Goal: Task Accomplishment & Management: Use online tool/utility

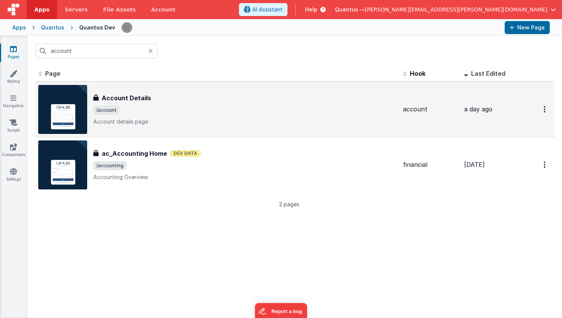
type input "account"
click at [169, 116] on div "Account Details Account Details /account Account details page" at bounding box center [245, 109] width 304 height 32
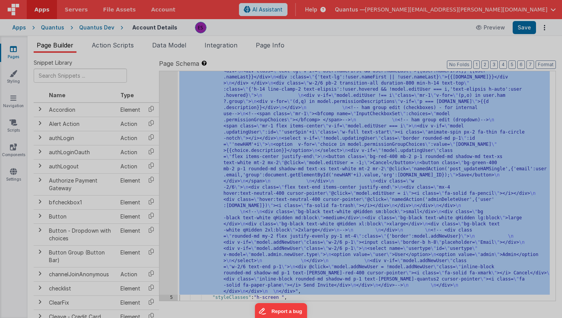
scroll to position [560, 0]
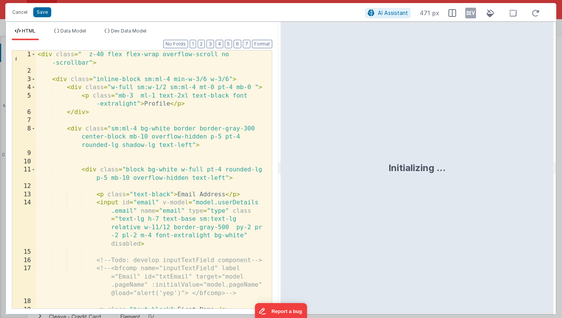
click at [160, 129] on div "< div class = " z-40 flex flex-wrap overflow-scroll no -scrollbar" > < div clas…" at bounding box center [151, 216] width 230 height 332
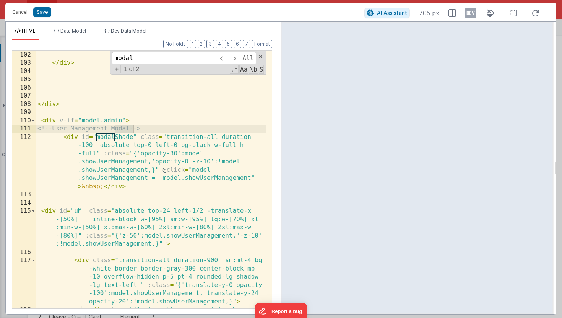
scroll to position [1586, 0]
type input "modal"
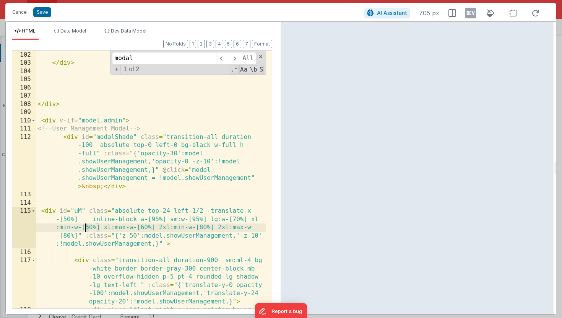
click at [87, 228] on div "</ div > </ div > </ div > < div v-if = "model.admin" > <!-- User Management Mo…" at bounding box center [151, 195] width 230 height 307
click at [143, 226] on div "</ div > </ div > </ div > < div v-if = "model.admin" > <!-- User Management Mo…" at bounding box center [151, 195] width 230 height 307
click at [88, 226] on div "</ div > </ div > </ div > < div v-if = "model.admin" > <!-- User Management Mo…" at bounding box center [151, 195] width 230 height 307
click at [237, 217] on div "</ div > </ div > </ div > < div v-if = "model.admin" > <!-- User Management Mo…" at bounding box center [151, 195] width 230 height 307
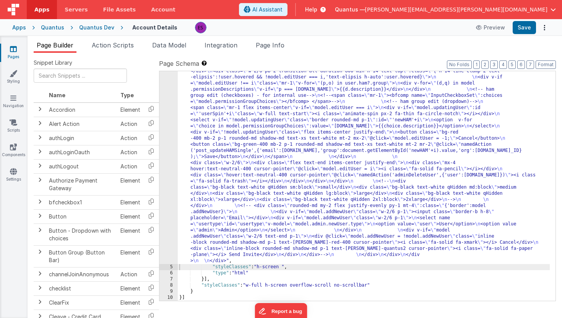
scroll to position [523, 0]
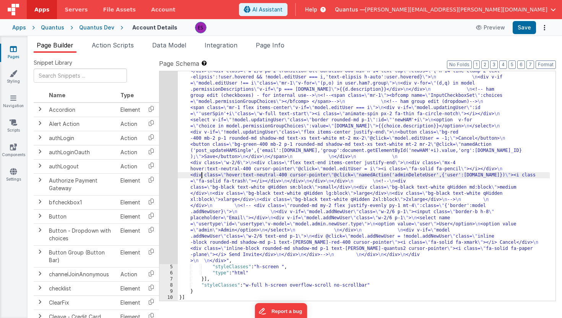
click at [203, 176] on div ""html" : "<div class= \" z-40 flex flex-wrap overflow-scroll no-scrollbar \" > …" at bounding box center [364, 32] width 372 height 933
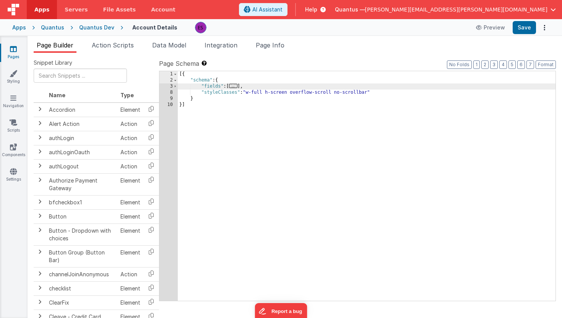
click at [58, 46] on span "Page Builder" at bounding box center [55, 45] width 37 height 8
click at [233, 88] on span "..." at bounding box center [233, 86] width 8 height 4
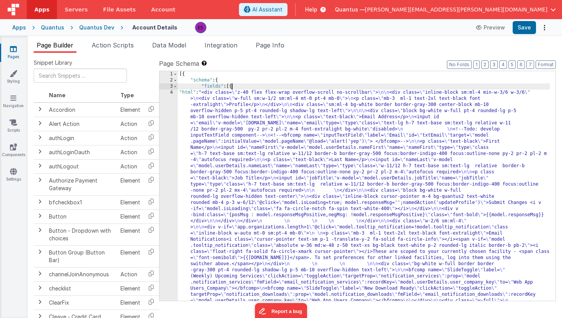
scroll to position [0, 0]
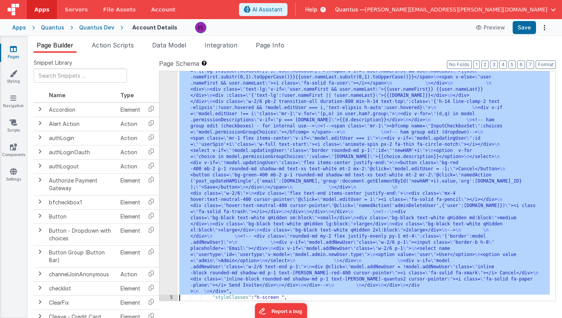
drag, startPoint x: 166, startPoint y: 135, endPoint x: 210, endPoint y: 102, distance: 54.9
click at [210, 102] on div "4 5 6 7 8 9 10 "html" : "<div class= \" z-40 flex flex-wrap overflow-scroll no-…" at bounding box center [357, 186] width 397 height 230
click at [235, 135] on div ""html" : "<div class= \" z-40 flex flex-wrap overflow-scroll no-scrollbar \" > …" at bounding box center [364, 63] width 372 height 933
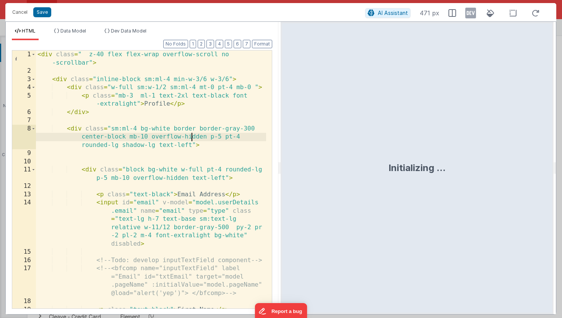
click at [193, 140] on div "< div class = " z-40 flex flex-wrap overflow-scroll no -scrollbar" > < div clas…" at bounding box center [151, 216] width 230 height 332
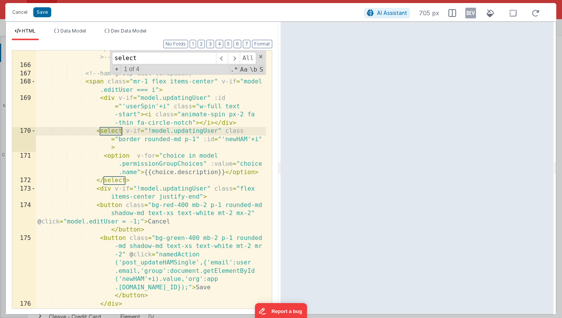
scroll to position [2694, 0]
type input "select"
click at [138, 179] on div "<!-- <span class="mr-1"><bfcomp name ="InputCheckboxSet" :choices="model .permi…" at bounding box center [151, 177] width 230 height 299
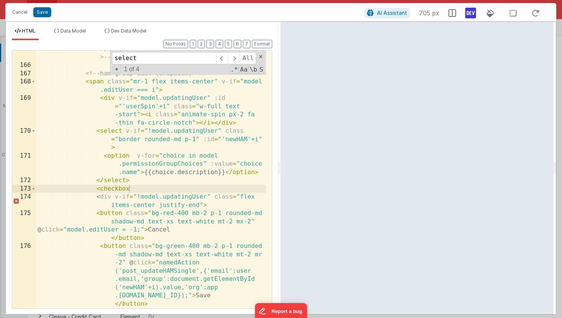
click at [473, 12] on icon at bounding box center [470, 13] width 11 height 12
click at [127, 30] on span "Dev Data Model" at bounding box center [129, 31] width 36 height 6
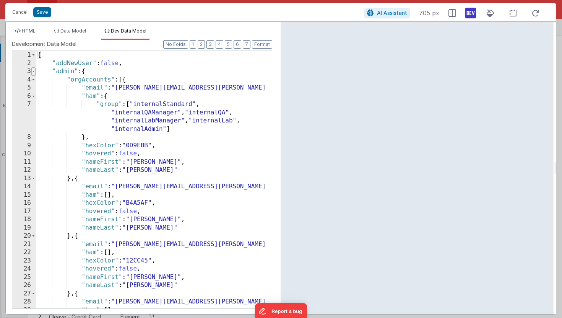
click at [33, 71] on span at bounding box center [33, 71] width 4 height 8
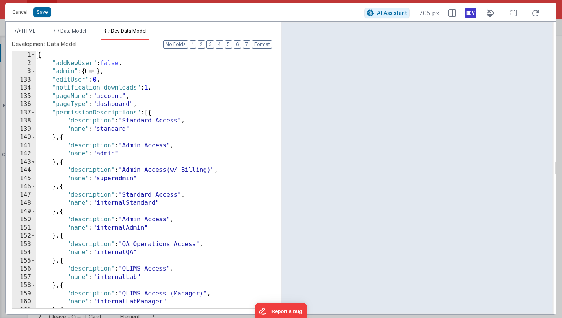
click at [100, 79] on div "{ "addNewUser" : false , "admin" : { ... } , "editUser" : 0 , "notification_dow…" at bounding box center [151, 188] width 230 height 274
click at [35, 114] on span at bounding box center [33, 113] width 4 height 8
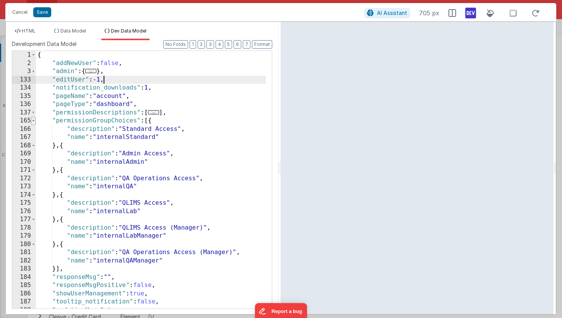
click at [35, 119] on span at bounding box center [33, 121] width 4 height 8
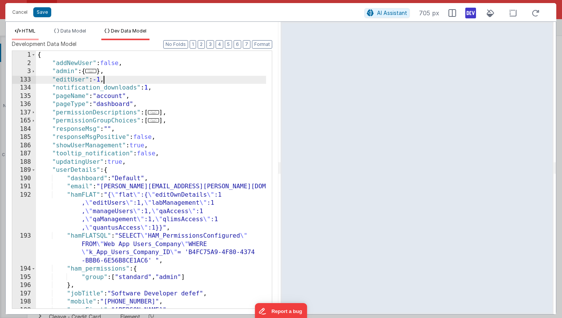
click at [28, 35] on li "HTML" at bounding box center [25, 34] width 27 height 12
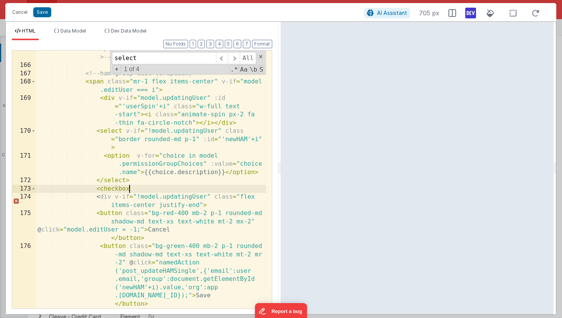
click at [131, 188] on div "<!-- <span class="mr-1"><bfcomp name ="InputCheckboxSet" :choices="model .permi…" at bounding box center [151, 177] width 230 height 299
drag, startPoint x: 96, startPoint y: 188, endPoint x: 141, endPoint y: 187, distance: 44.7
click at [141, 187] on div "<!-- <span class="mr-1"><bfcomp name ="InputCheckboxSet" :choices="model .permi…" at bounding box center [151, 177] width 230 height 299
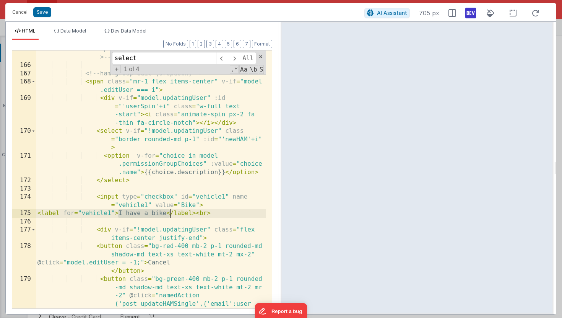
drag, startPoint x: 119, startPoint y: 215, endPoint x: 169, endPoint y: 212, distance: 49.4
click at [169, 212] on div "<!-- <span class="mr-1"><bfcomp name ="InputCheckboxSet" :choices="model .permi…" at bounding box center [151, 206] width 230 height 356
click at [93, 213] on div "<!-- <span class="mr-1"><bfcomp name ="InputCheckboxSet" :choices="model .permi…" at bounding box center [151, 206] width 230 height 356
click at [206, 195] on div "<!-- <span class="mr-1"><bfcomp name ="InputCheckboxSet" :choices="model .permi…" at bounding box center [151, 206] width 230 height 356
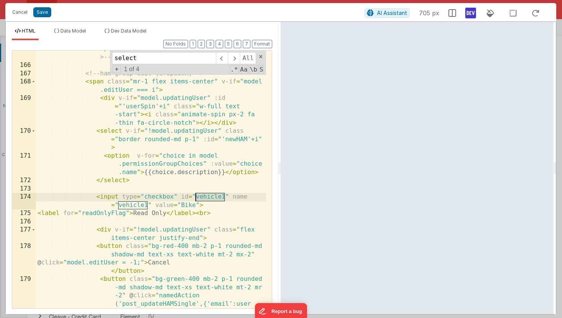
click at [206, 195] on div "<!-- <span class="mr-1"><bfcomp name ="InputCheckboxSet" :choices="model .permi…" at bounding box center [151, 206] width 230 height 356
click at [139, 201] on div "<!-- <span class="mr-1"><bfcomp name ="InputCheckboxSet" :choices="model .permi…" at bounding box center [151, 206] width 230 height 356
click at [132, 204] on div "<!-- <span class="mr-1"><bfcomp name ="InputCheckboxSet" :choices="model .permi…" at bounding box center [151, 206] width 230 height 356
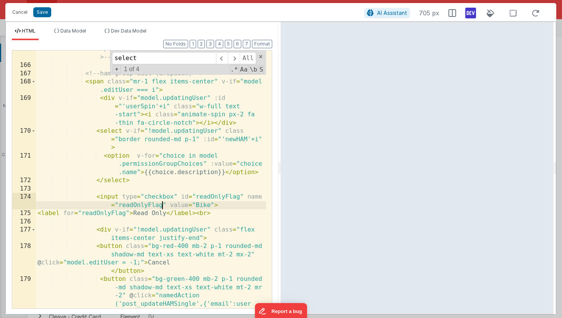
click at [200, 204] on div "<!-- <span class="mr-1"><bfcomp name ="InputCheckboxSet" :choices="model .permi…" at bounding box center [151, 206] width 230 height 356
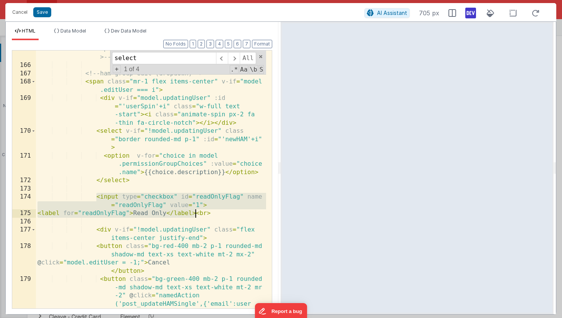
drag, startPoint x: 96, startPoint y: 196, endPoint x: 195, endPoint y: 214, distance: 100.2
click at [195, 214] on div "<!-- <span class="mr-1"><bfcomp name ="InputCheckboxSet" :choices="model .permi…" at bounding box center [151, 206] width 230 height 356
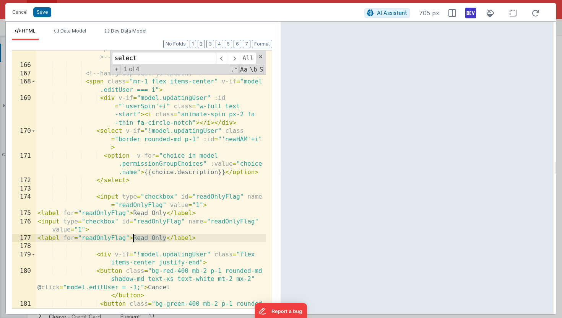
drag, startPoint x: 167, startPoint y: 238, endPoint x: 132, endPoint y: 239, distance: 35.6
click at [132, 239] on div "<!-- <span class="mr-1"><bfcomp name ="InputCheckboxSet" :choices="model .permi…" at bounding box center [151, 206] width 230 height 356
click at [91, 240] on div "<!-- <span class="mr-1"><bfcomp name ="InputCheckboxSet" :choices="model .permi…" at bounding box center [151, 206] width 230 height 356
click at [140, 213] on div "<!-- <span class="mr-1"><bfcomp name ="InputCheckboxSet" :choices="model .permi…" at bounding box center [151, 206] width 230 height 356
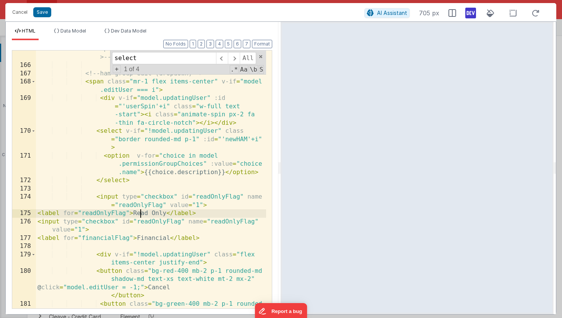
click at [140, 213] on div "<!-- <span class="mr-1"><bfcomp name ="InputCheckboxSet" :choices="model .permi…" at bounding box center [151, 206] width 230 height 356
click at [110, 242] on div "<!-- <span class="mr-1"><bfcomp name ="InputCheckboxSet" :choices="model .permi…" at bounding box center [151, 206] width 230 height 356
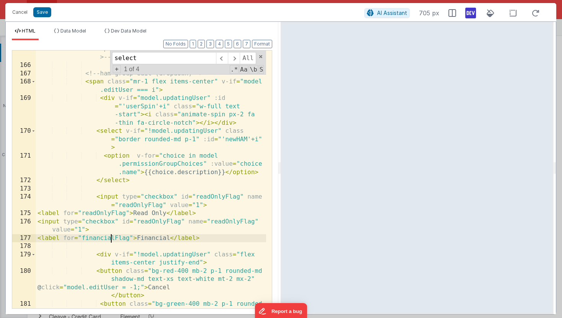
click at [110, 235] on div "<!-- <span class="mr-1"><bfcomp name ="InputCheckboxSet" :choices="model .permi…" at bounding box center [151, 206] width 230 height 356
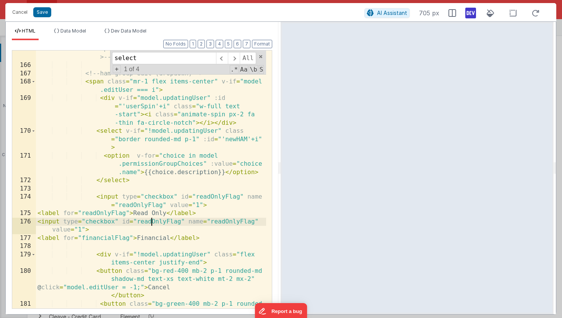
click at [149, 219] on div "<!-- <span class="mr-1"><bfcomp name ="InputCheckboxSet" :choices="model .permi…" at bounding box center [151, 206] width 230 height 356
click at [244, 223] on div "<!-- <span class="mr-1"><bfcomp name ="InputCheckboxSet" :choices="model .permi…" at bounding box center [151, 206] width 230 height 356
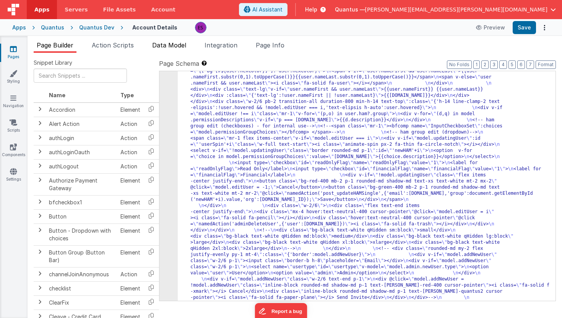
click at [174, 46] on span "Data Model" at bounding box center [169, 45] width 34 height 8
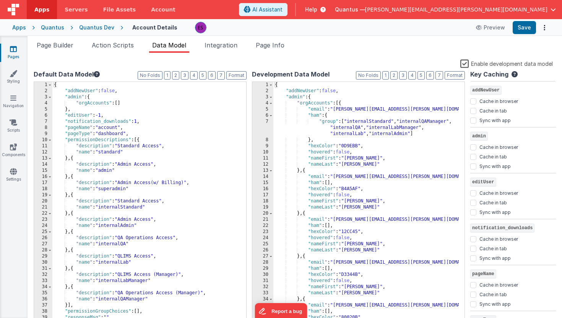
click at [465, 63] on label "Enable development data model" at bounding box center [506, 63] width 93 height 9
click at [0, 0] on input "Enable development data model" at bounding box center [0, 0] width 0 height 0
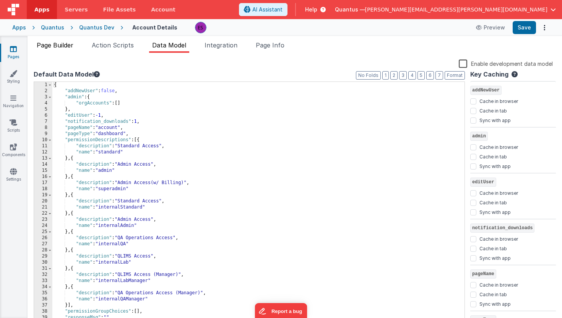
click at [58, 46] on span "Page Builder" at bounding box center [55, 45] width 37 height 8
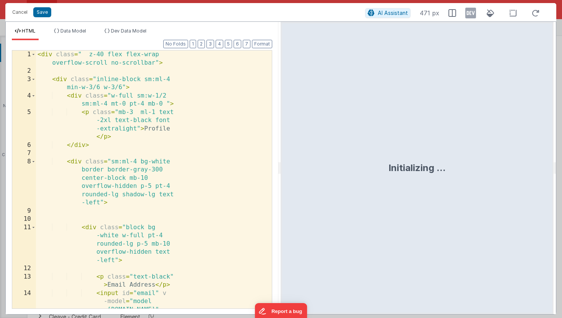
scroll to position [505, 0]
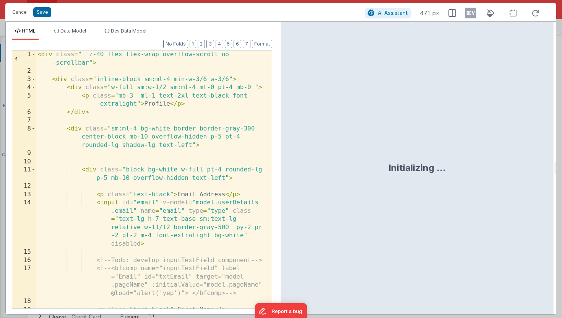
click at [193, 187] on div "< div class = " z-40 flex flex-wrap overflow-scroll no -scrollbar" > < div clas…" at bounding box center [151, 216] width 230 height 332
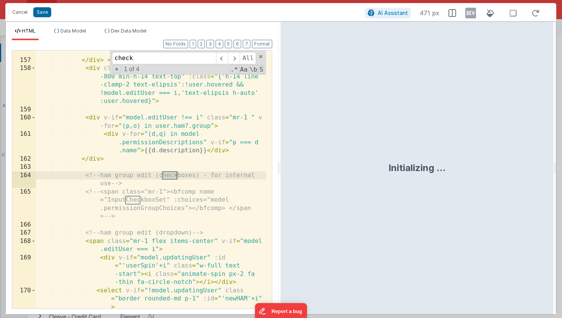
scroll to position [2535, 0]
type input "checkbox"
click at [233, 63] on span at bounding box center [234, 58] width 12 height 12
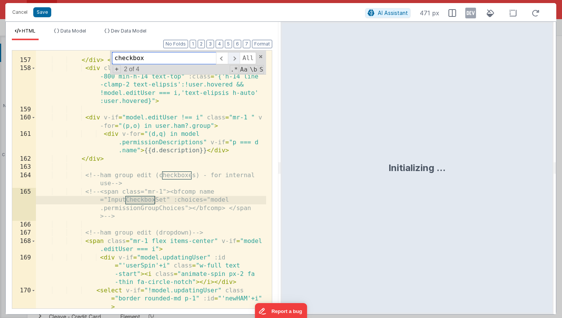
click at [233, 63] on span at bounding box center [234, 58] width 12 height 12
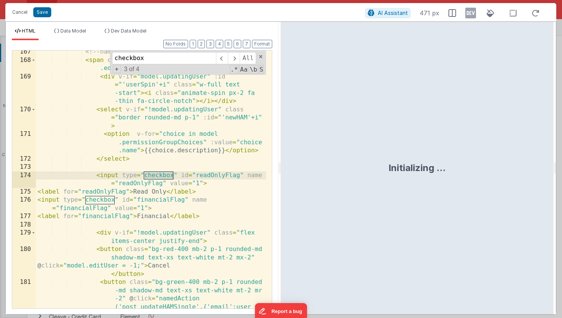
click at [122, 166] on div "<!-- ham group edit (dropdown) --> < span class = "mr-1 flex items-center" v-if…" at bounding box center [151, 214] width 230 height 332
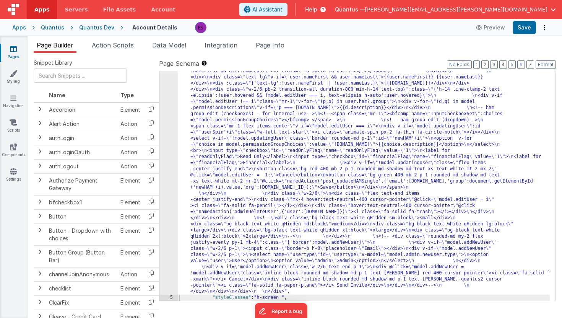
click at [220, 158] on div ""html" : "<div class= \" z-40 flex flex-wrap overflow-scroll no-scrollbar \" > …" at bounding box center [364, 57] width 372 height 945
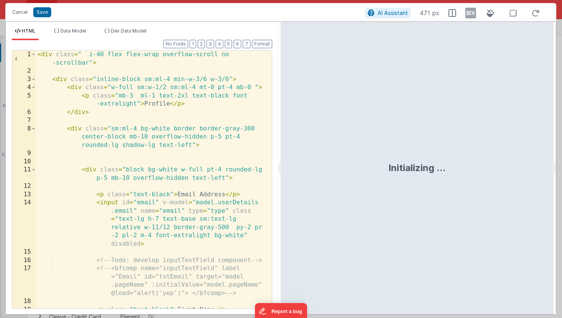
click at [161, 179] on div "< div class = " z-40 flex flex-wrap overflow-scroll no -scrollbar" > < div clas…" at bounding box center [151, 216] width 230 height 332
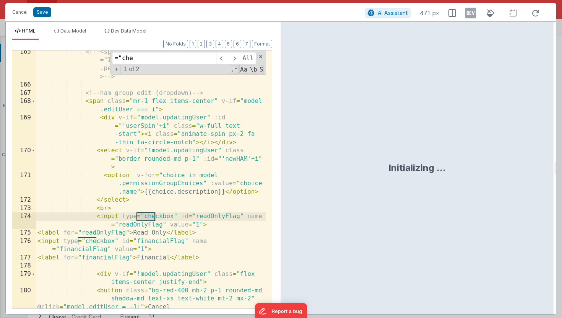
scroll to position [2674, 0]
type input "="checkb"
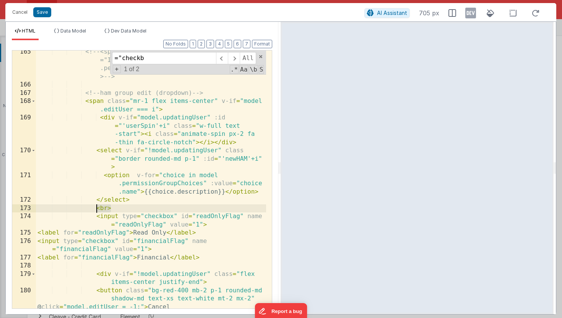
drag, startPoint x: 113, startPoint y: 206, endPoint x: 97, endPoint y: 207, distance: 16.4
click at [97, 207] on div "<!-- <span class="mr-1"><bfcomp name ="InputCheckboxSet" :choices="model .permi…" at bounding box center [151, 209] width 230 height 323
click at [207, 258] on div "<!-- <span class="mr-1"><bfcomp name ="InputCheckboxSet" :choices="model .permi…" at bounding box center [151, 209] width 230 height 323
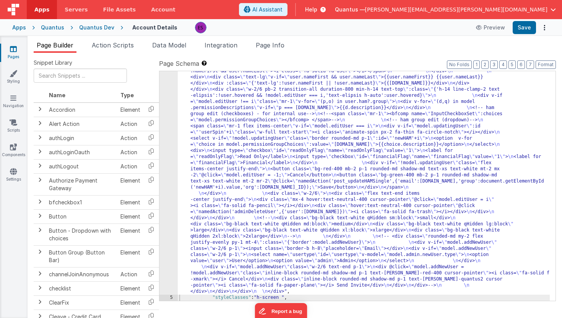
click at [186, 217] on div ""html" : "<div class= \" z-40 flex flex-wrap overflow-scroll no-scrollbar \" > …" at bounding box center [364, 57] width 372 height 945
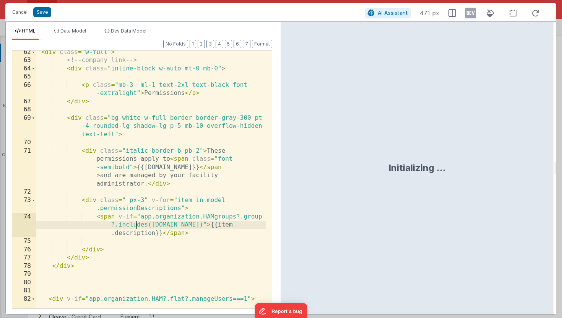
scroll to position [0, 0]
click at [136, 222] on div "< div class = "w-full" > <!-- company link --> < div class = "inline-block w-au…" at bounding box center [151, 185] width 230 height 274
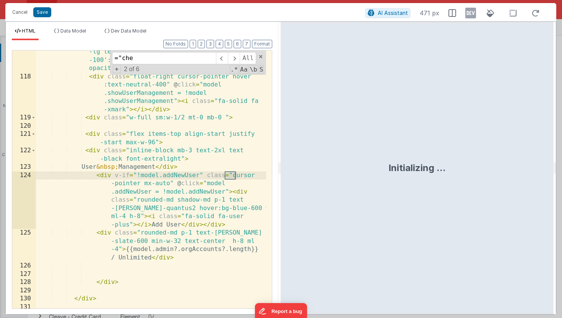
scroll to position [2674, 0]
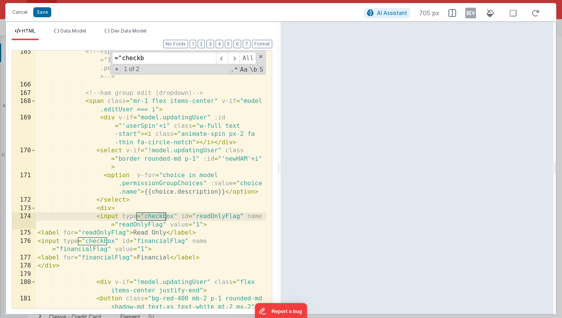
type input "="checkb"
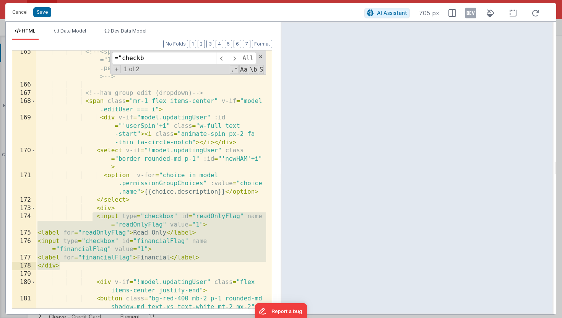
drag, startPoint x: 94, startPoint y: 216, endPoint x: 91, endPoint y: 264, distance: 47.9
click at [91, 265] on div "<!-- <span class="mr-1"><bfcomp name ="InputCheckboxSet" :choices="model .permi…" at bounding box center [151, 209] width 230 height 323
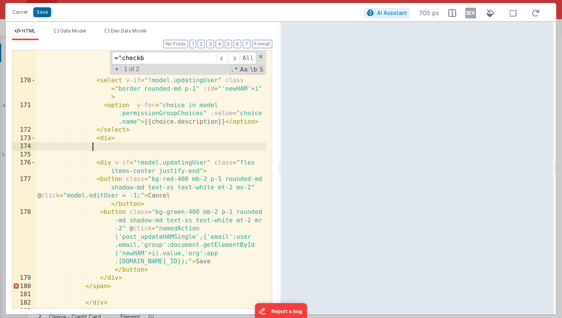
scroll to position [2760, 0]
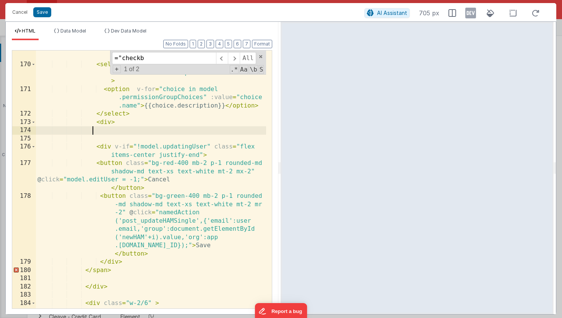
click at [127, 261] on div "< div v-if = "model.updatingUser" :id = "'userSpin'+i" class = "w-full text -st…" at bounding box center [151, 181] width 230 height 307
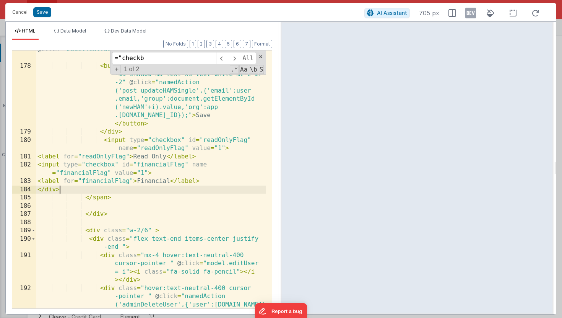
scroll to position [2910, 0]
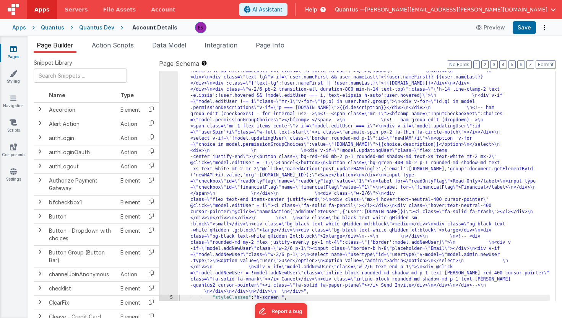
click at [200, 250] on div ""html" : "<div class= \" z-40 flex flex-wrap overflow-scroll no-scrollbar \" > …" at bounding box center [364, 57] width 372 height 945
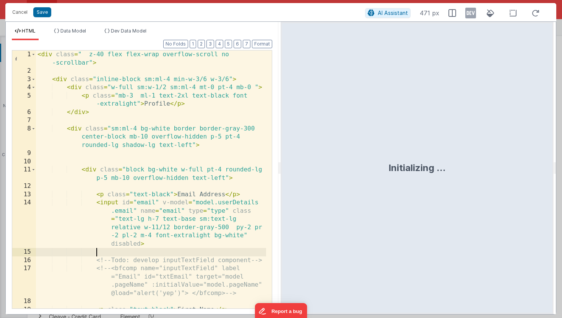
click at [166, 250] on div "< div class = " z-40 flex flex-wrap overflow-scroll no -scrollbar" > < div clas…" at bounding box center [151, 216] width 230 height 332
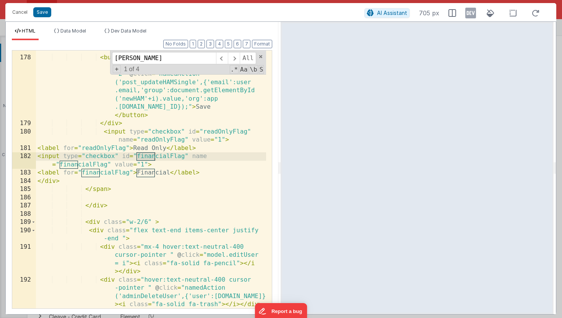
scroll to position [2894, 0]
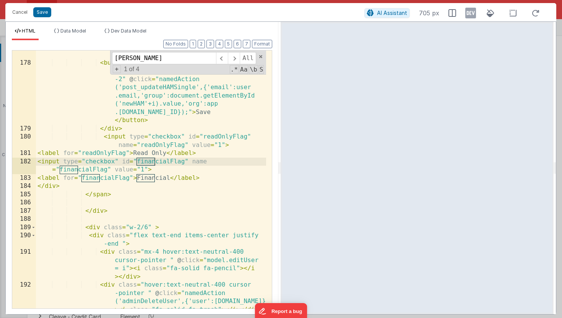
type input "[PERSON_NAME]"
click at [54, 187] on div "< button class = "bg-red-400 mb-2 p-1 rounded-md shadow-md text-xs text-white m…" at bounding box center [151, 175] width 230 height 299
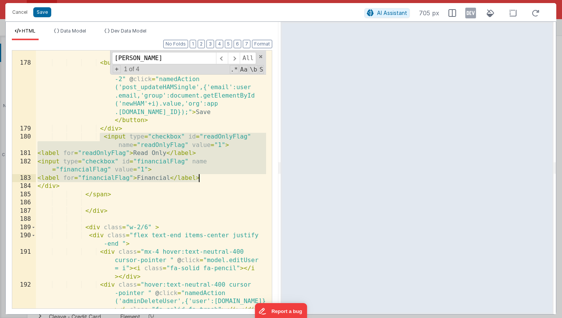
drag, startPoint x: 99, startPoint y: 139, endPoint x: 223, endPoint y: 175, distance: 129.1
click at [223, 175] on div "< button class = "bg-red-400 mb-2 p-1 rounded-md shadow-md text-xs text-white m…" at bounding box center [151, 175] width 230 height 299
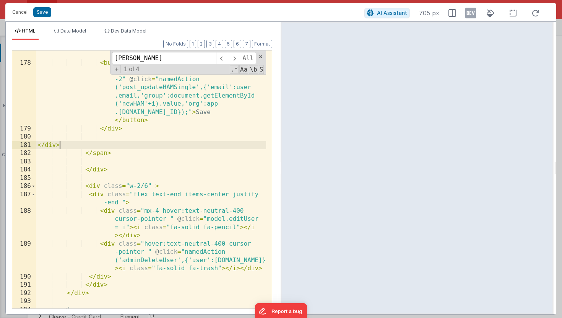
click at [128, 146] on div "< button class = "bg-red-400 mb-2 p-1 rounded-md shadow-md text-xs text-white m…" at bounding box center [151, 179] width 230 height 307
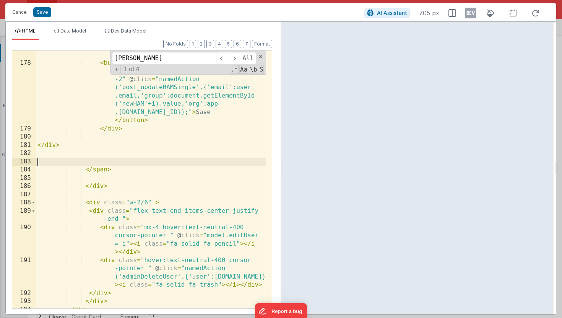
click at [63, 179] on div "< button class = "bg-red-400 mb-2 p-1 rounded-md shadow-md text-xs text-white m…" at bounding box center [151, 175] width 230 height 299
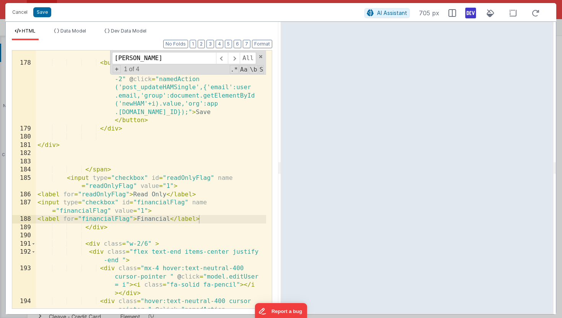
click at [468, 14] on icon at bounding box center [470, 13] width 11 height 12
click at [468, 12] on icon at bounding box center [470, 13] width 11 height 12
click at [80, 203] on div "< button class = "bg-red-400 mb-2 p-1 rounded-md shadow-md text-xs text-white m…" at bounding box center [151, 187] width 230 height 323
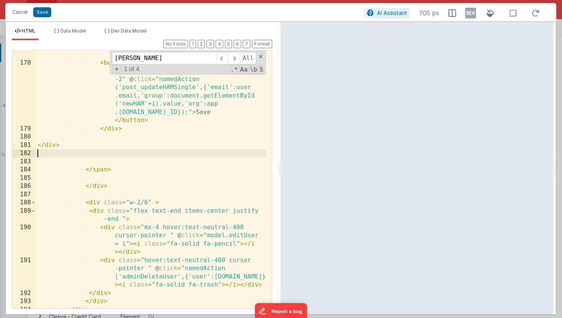
click at [93, 157] on div "< button class = "bg-red-400 mb-2 p-1 rounded-md shadow-md text-xs text-white m…" at bounding box center [151, 175] width 230 height 299
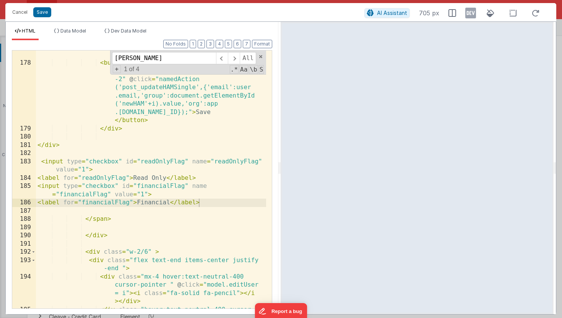
click at [155, 158] on div "< button class = "bg-red-400 mb-2 p-1 rounded-md shadow-md text-xs text-white m…" at bounding box center [151, 187] width 230 height 323
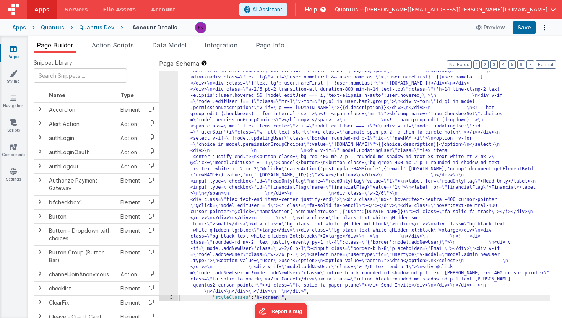
click at [211, 235] on div ""html" : "<div class= \" z-40 flex flex-wrap overflow-scroll no-scrollbar \" > …" at bounding box center [364, 57] width 372 height 945
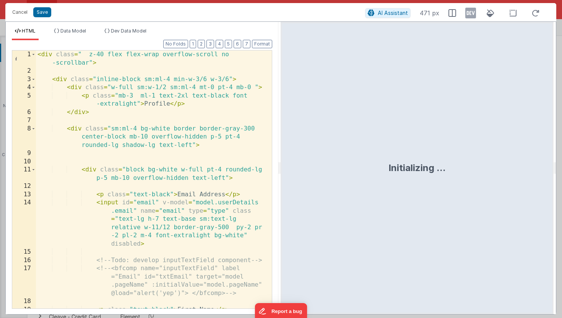
click at [84, 201] on div "< div class = " z-40 flex flex-wrap overflow-scroll no -scrollbar" > < div clas…" at bounding box center [151, 216] width 230 height 332
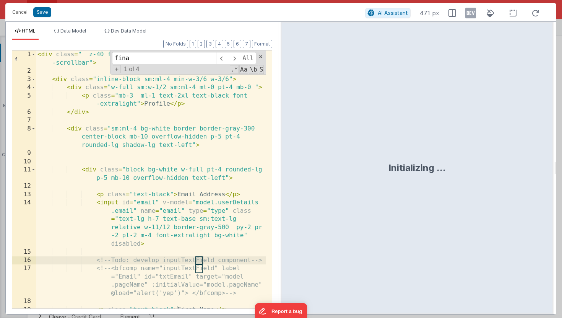
scroll to position [2904, 0]
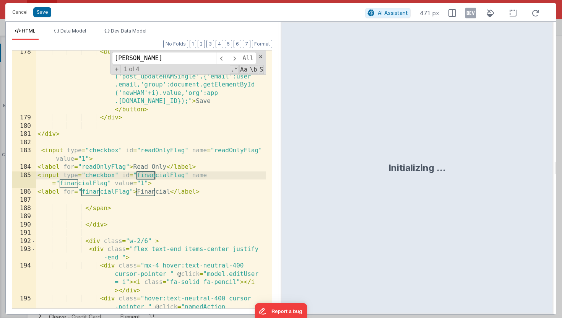
type input "[PERSON_NAME]"
click at [53, 140] on div "< button class = "bg-green-400 mb-2 p-1 rounded -md shadow-md text-xs text-whit…" at bounding box center [151, 226] width 230 height 356
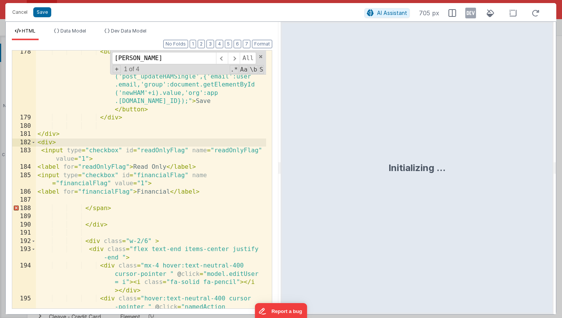
click at [40, 200] on div "< button class = "bg-green-400 mb-2 p-1 rounded -md shadow-md text-xs text-whit…" at bounding box center [151, 226] width 230 height 356
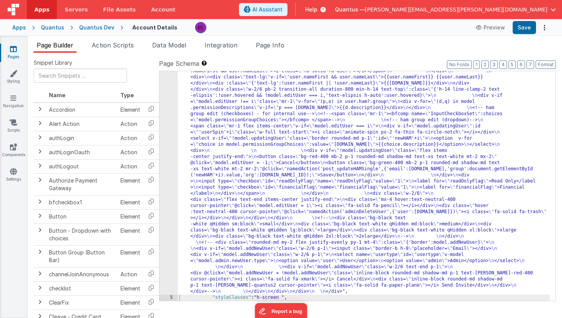
click at [227, 227] on div ""html" : "<div class= \" z-40 flex flex-wrap overflow-scroll no-scrollbar \" > …" at bounding box center [364, 57] width 372 height 945
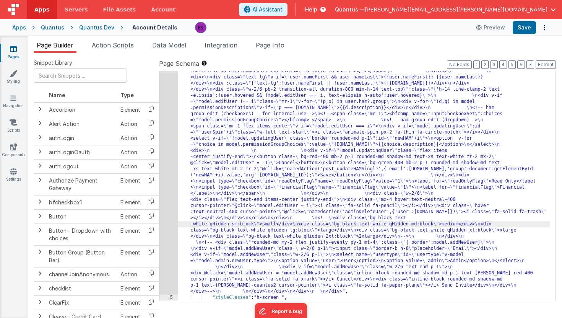
click at [196, 152] on div ""html" : "<div class= \" z-40 flex flex-wrap overflow-scroll no-scrollbar \" > …" at bounding box center [364, 57] width 372 height 945
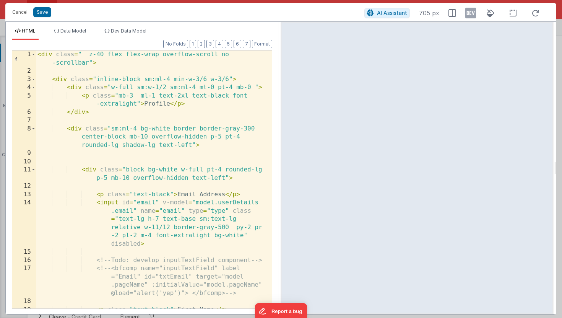
click at [152, 110] on div "< div class = " z-40 flex flex-wrap overflow-scroll no -scrollbar" > < div clas…" at bounding box center [151, 216] width 230 height 332
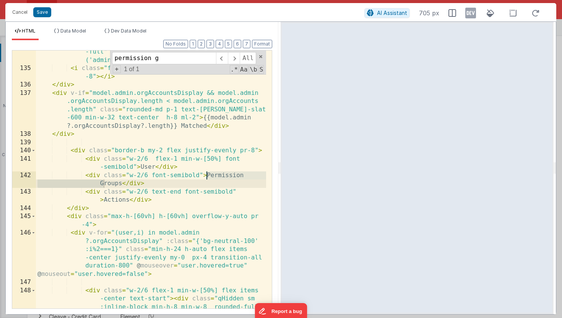
scroll to position [2124, 0]
type input "permission gr"
click at [157, 185] on div "Search: < input autocomplete = "off" v-model = "model .filterDesc" class = "p-2…" at bounding box center [151, 201] width 230 height 340
drag, startPoint x: 84, startPoint y: 176, endPoint x: 162, endPoint y: 182, distance: 77.9
click at [162, 182] on div "Search: < input autocomplete = "off" v-model = "model .filterDesc" class = "p-2…" at bounding box center [151, 201] width 230 height 340
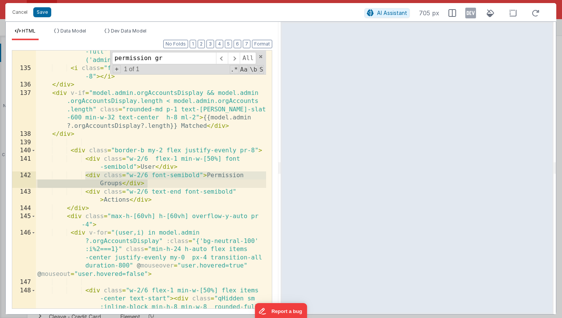
click at [162, 182] on div "Search: < input autocomplete = "off" v-model = "model .filterDesc" class = "p-2…" at bounding box center [151, 201] width 230 height 340
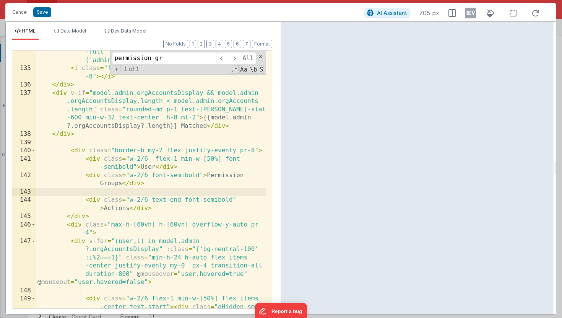
paste textarea
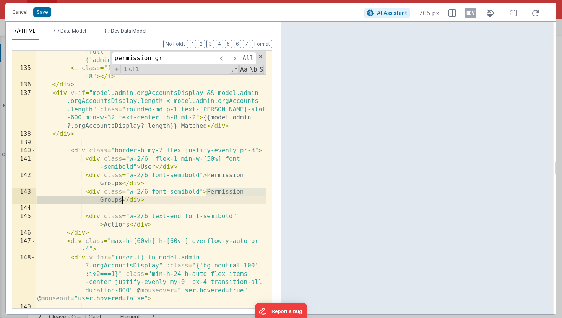
drag, startPoint x: 207, startPoint y: 192, endPoint x: 122, endPoint y: 199, distance: 86.0
click at [122, 199] on div "Search: < input autocomplete = "off" v-model = "model .filterDesc" class = "p-2…" at bounding box center [151, 201] width 230 height 340
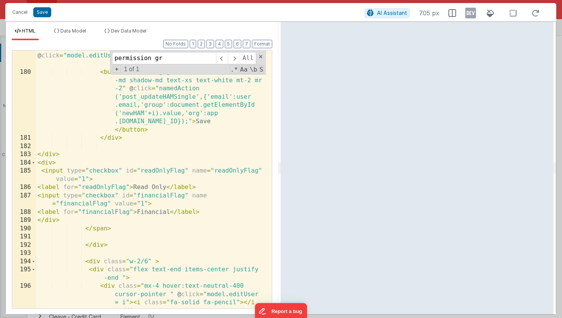
scroll to position [2909, 0]
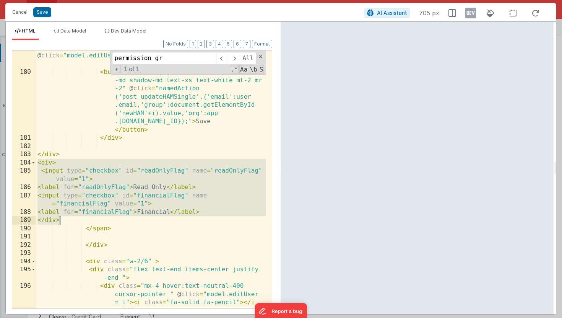
drag, startPoint x: 38, startPoint y: 165, endPoint x: 71, endPoint y: 218, distance: 62.5
click at [71, 218] on div "< button class = "bg-red-400 mb-2 p-1 rounded-md shadow-md text-xs text-white m…" at bounding box center [151, 196] width 230 height 323
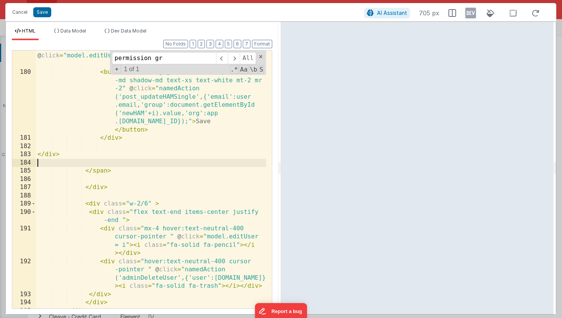
click at [64, 195] on div "< button class = "bg-red-400 mb-2 p-1 rounded-md shadow-md text-xs text-white m…" at bounding box center [151, 184] width 230 height 299
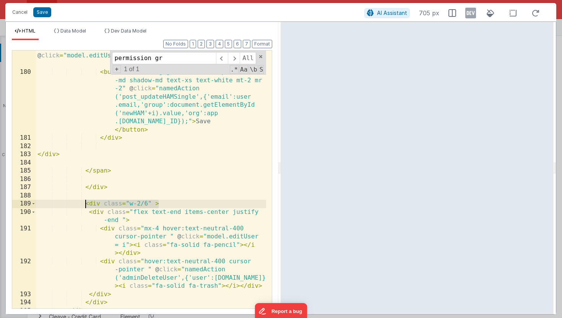
drag, startPoint x: 158, startPoint y: 204, endPoint x: 84, endPoint y: 204, distance: 73.0
click at [84, 204] on div "< button class = "bg-red-400 mb-2 p-1 rounded-md shadow-md text-xs text-white m…" at bounding box center [151, 184] width 230 height 299
click at [67, 197] on div "< button class = "bg-red-400 mb-2 p-1 rounded-md shadow-md text-xs text-white m…" at bounding box center [151, 184] width 230 height 299
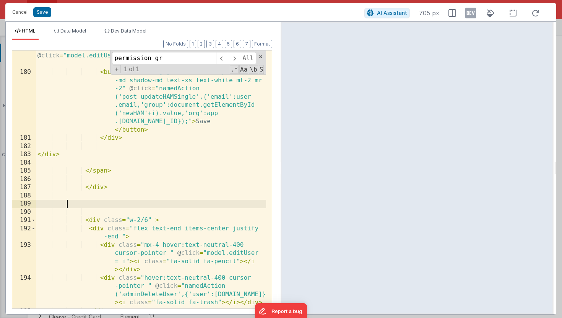
paste textarea
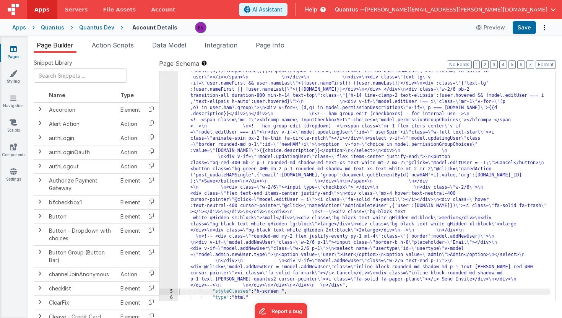
click at [205, 187] on div ""html" : "<div class= \" z-40 flex flex-wrap overflow-scroll no-scrollbar \" > …" at bounding box center [364, 54] width 372 height 939
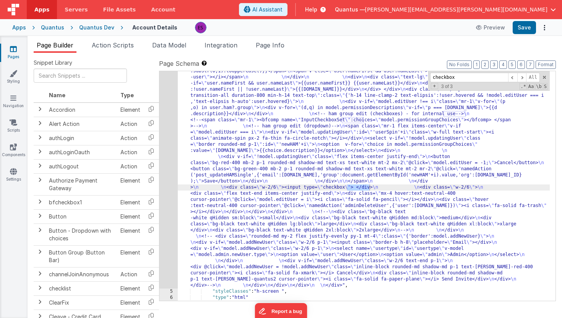
type input "checkbox"
click at [298, 188] on div ""html" : "<div class= \" z-40 flex flex-wrap overflow-scroll no-scrollbar \" > …" at bounding box center [364, 54] width 372 height 939
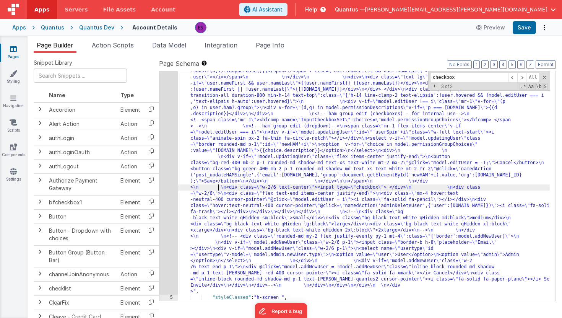
click at [217, 190] on div ""html" : "<div class= \" z-40 flex flex-wrap overflow-scroll no-scrollbar \" > …" at bounding box center [364, 57] width 372 height 945
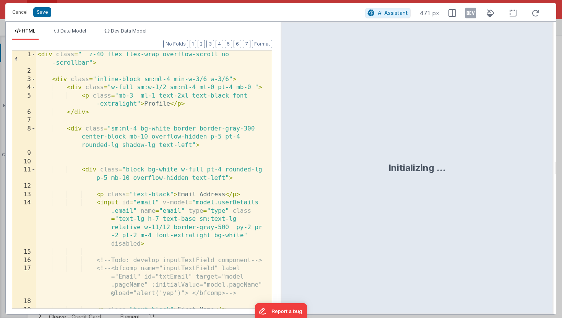
click at [201, 158] on div "< div class = " z-40 flex flex-wrap overflow-scroll no -scrollbar" > < div clas…" at bounding box center [151, 216] width 230 height 332
click at [189, 169] on div "< div class = " z-40 flex flex-wrap overflow-scroll no -scrollbar" > < div clas…" at bounding box center [151, 216] width 230 height 332
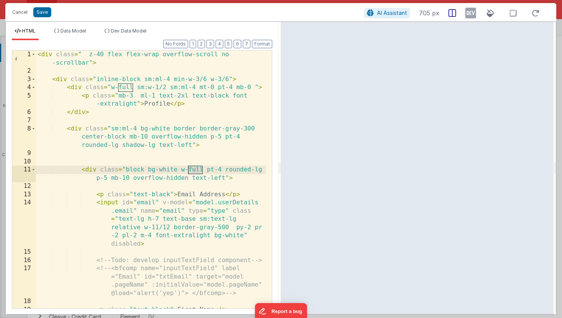
click at [450, 12] on icon at bounding box center [452, 13] width 8 height 8
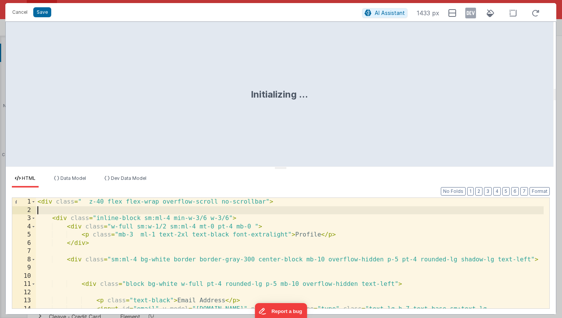
click at [230, 206] on div "< div class = " z-40 flex flex-wrap overflow-scroll no-scrollbar" > < div class…" at bounding box center [290, 265] width 508 height 135
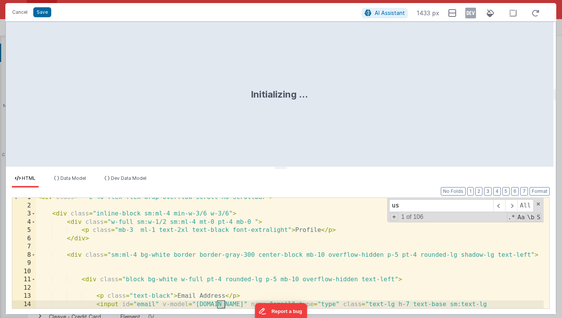
scroll to position [5, 0]
click at [510, 207] on span at bounding box center [511, 205] width 12 height 12
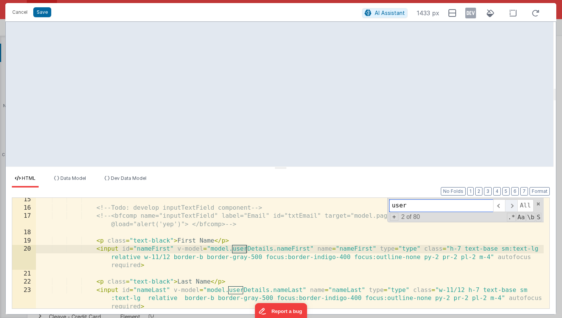
scroll to position [125, 0]
click at [510, 207] on span at bounding box center [511, 205] width 12 height 12
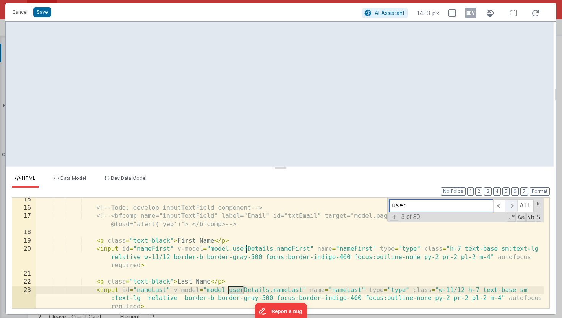
click at [510, 207] on span at bounding box center [511, 205] width 12 height 12
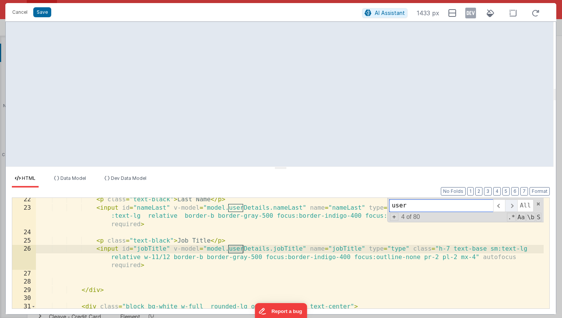
click at [510, 207] on span at bounding box center [511, 205] width 12 height 12
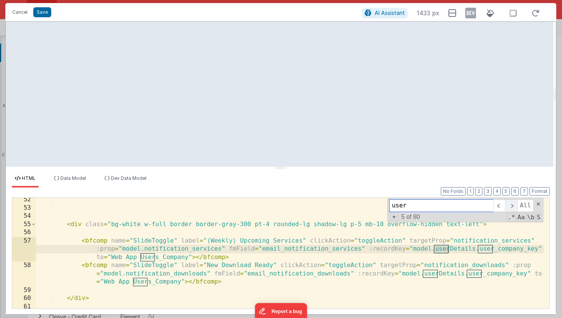
click at [510, 207] on span at bounding box center [511, 205] width 12 height 12
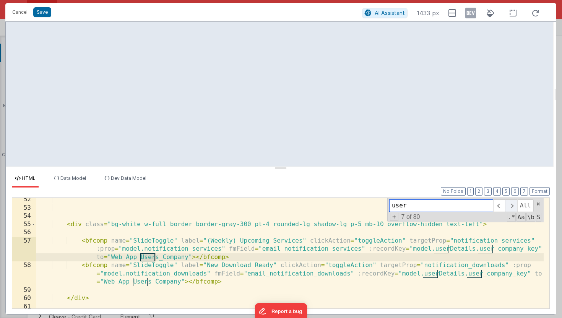
click at [510, 207] on span at bounding box center [511, 205] width 12 height 12
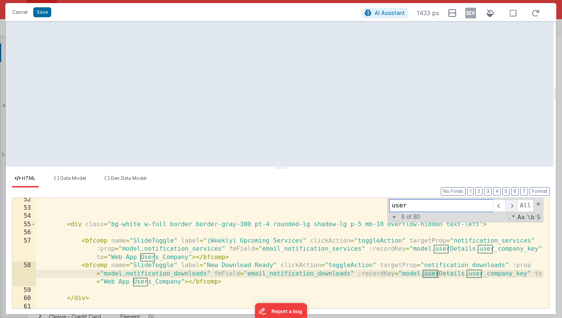
click at [510, 207] on span at bounding box center [511, 205] width 12 height 12
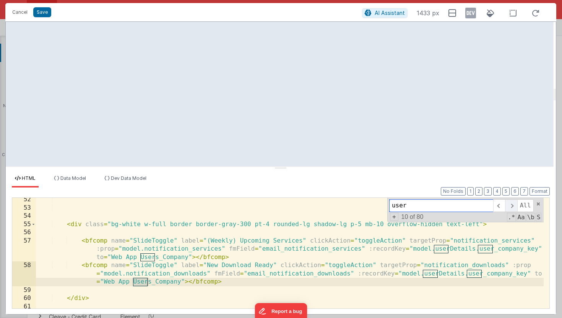
click at [510, 207] on span at bounding box center [511, 205] width 12 height 12
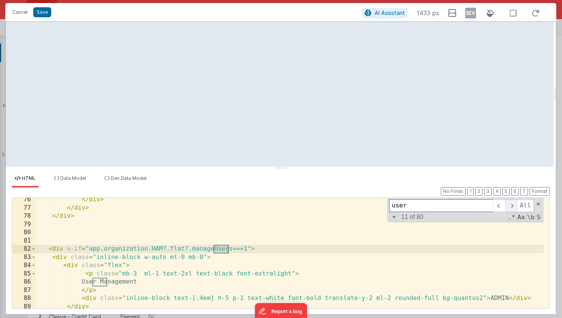
scroll to position [791, 0]
click at [510, 207] on span at bounding box center [511, 205] width 12 height 12
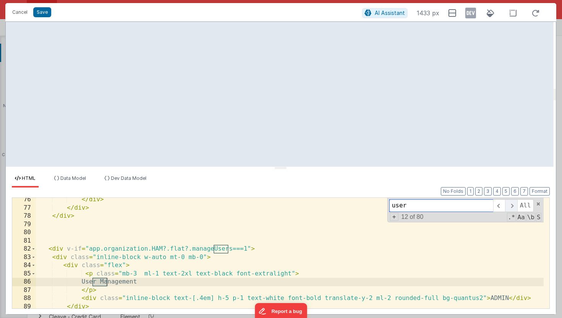
click at [510, 207] on span at bounding box center [511, 205] width 12 height 12
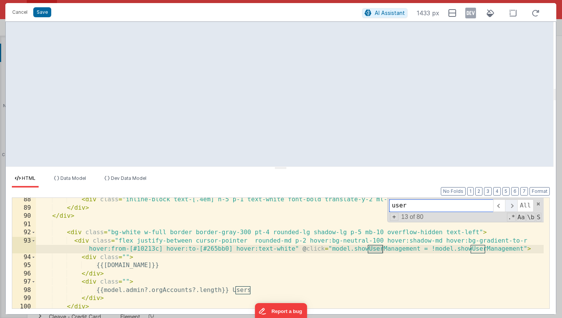
click at [510, 207] on span at bounding box center [511, 205] width 12 height 12
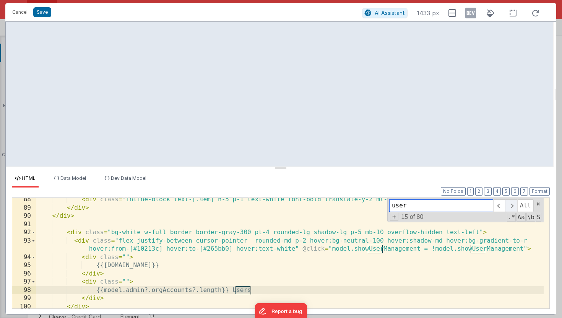
click at [510, 207] on span at bounding box center [511, 205] width 12 height 12
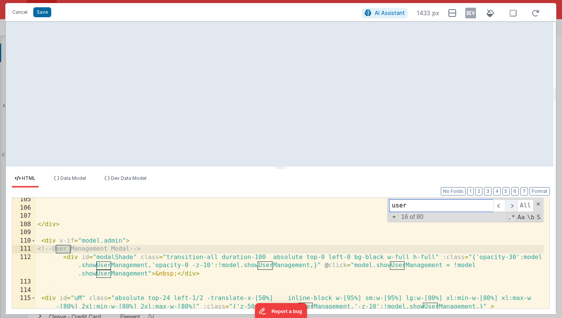
click at [510, 207] on span at bounding box center [511, 205] width 12 height 12
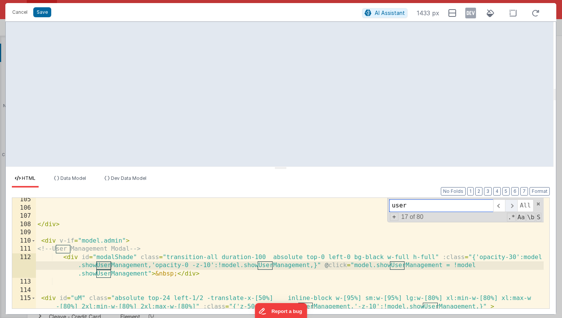
click at [510, 207] on span at bounding box center [511, 205] width 12 height 12
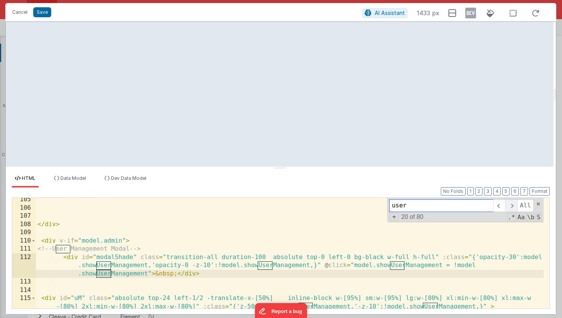
click at [510, 207] on span at bounding box center [511, 205] width 12 height 12
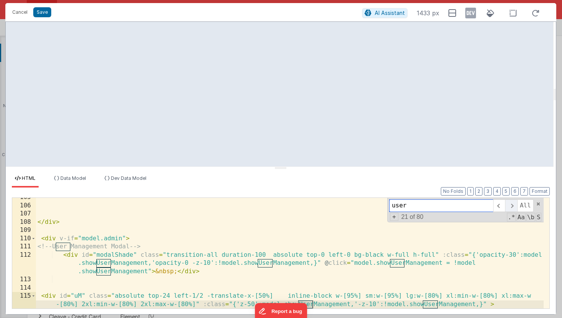
scroll to position [1040, 0]
click at [510, 207] on span at bounding box center [511, 205] width 12 height 12
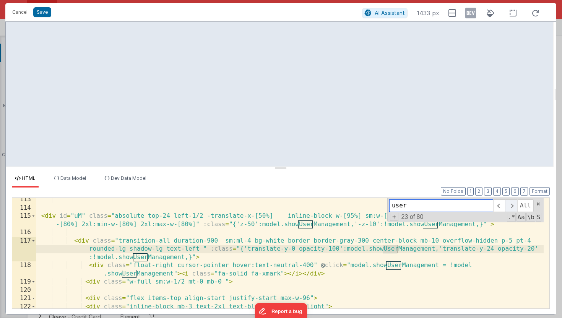
click at [510, 207] on span at bounding box center [511, 205] width 12 height 12
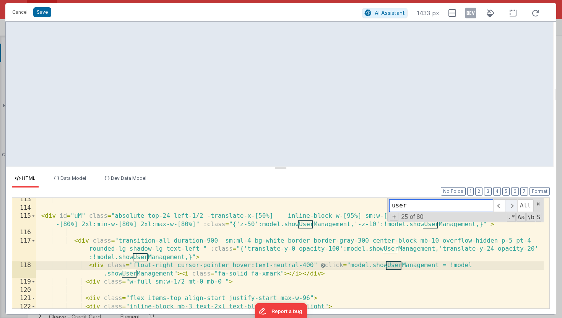
click at [510, 207] on span at bounding box center [511, 205] width 12 height 12
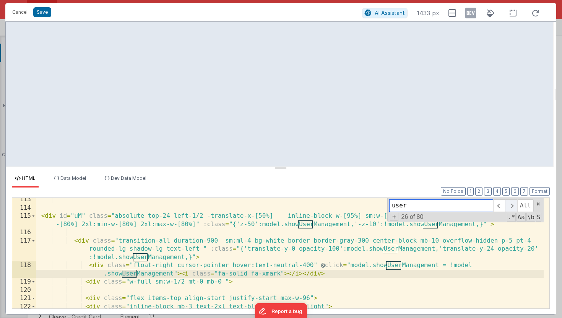
click at [510, 207] on span at bounding box center [511, 205] width 12 height 12
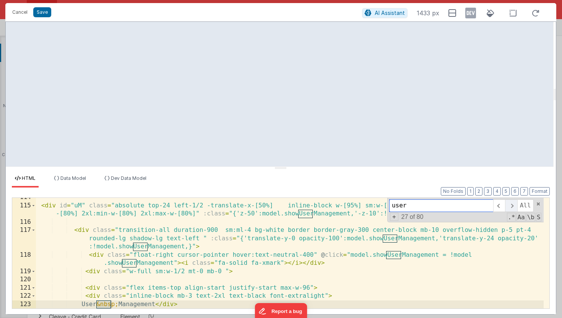
scroll to position [1131, 0]
click at [510, 207] on span at bounding box center [511, 205] width 12 height 12
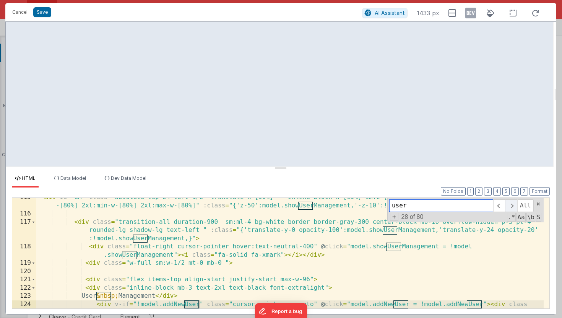
scroll to position [1139, 0]
click at [510, 207] on span at bounding box center [511, 205] width 12 height 12
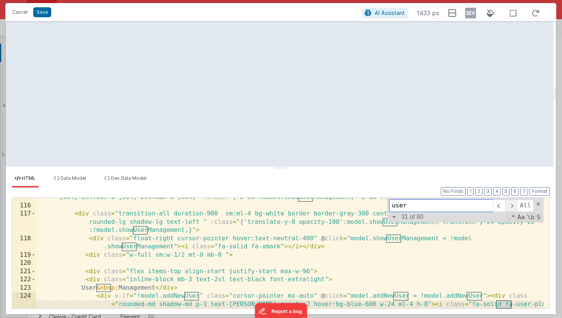
click at [510, 207] on span at bounding box center [511, 205] width 12 height 12
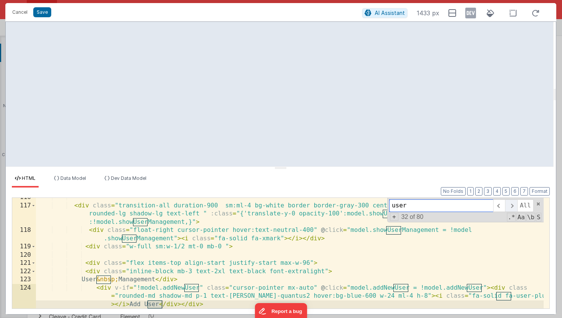
click at [510, 207] on span at bounding box center [511, 205] width 12 height 12
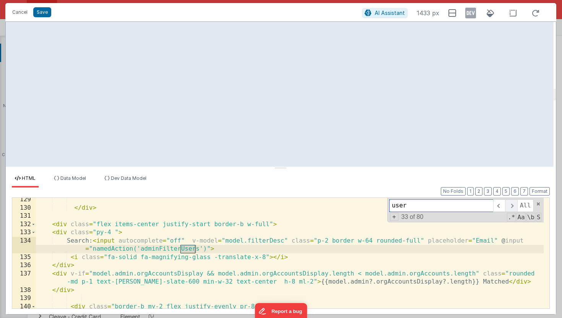
click at [510, 207] on span at bounding box center [511, 205] width 12 height 12
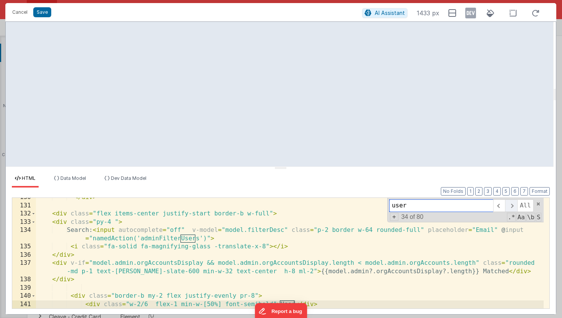
click at [510, 207] on span at bounding box center [511, 205] width 12 height 12
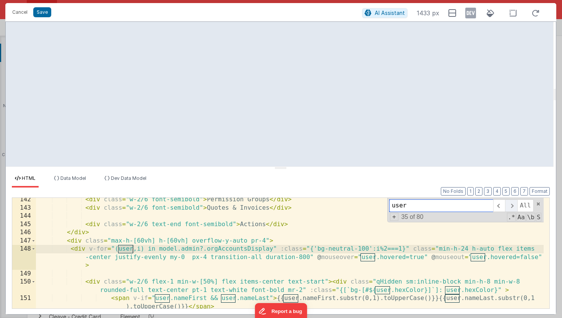
click at [510, 207] on span at bounding box center [511, 205] width 12 height 12
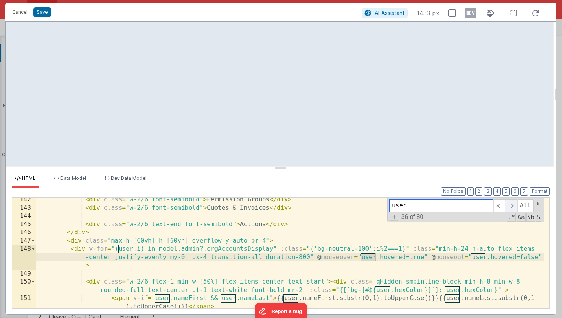
click at [510, 207] on span at bounding box center [511, 205] width 12 height 12
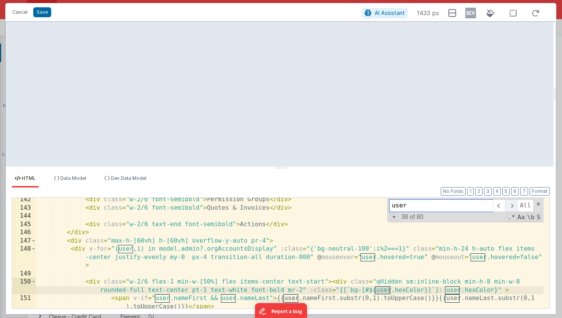
click at [510, 207] on span at bounding box center [511, 205] width 12 height 12
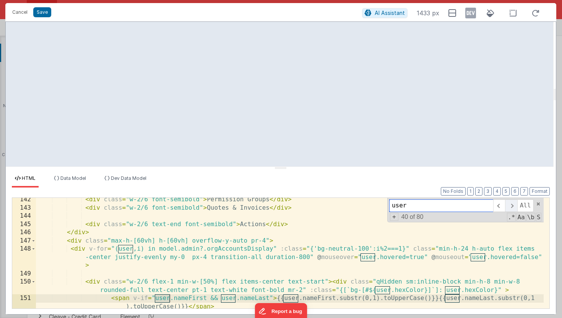
click at [510, 207] on span at bounding box center [511, 205] width 12 height 12
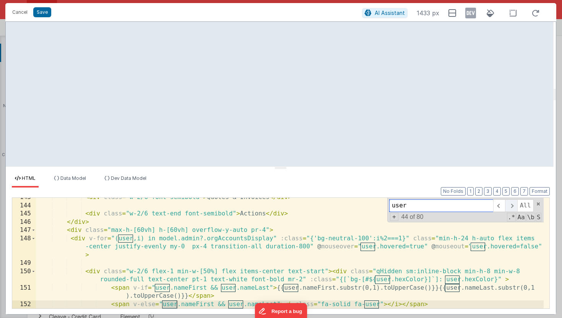
scroll to position [1443, 0]
click at [510, 207] on span at bounding box center [511, 205] width 12 height 12
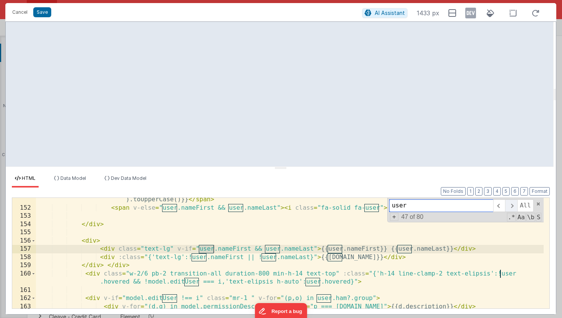
scroll to position [1539, 0]
click at [510, 207] on span at bounding box center [511, 205] width 12 height 12
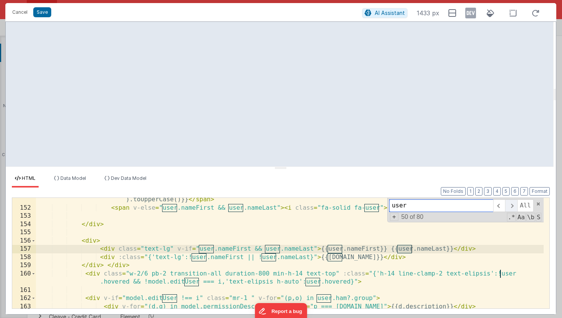
click at [510, 207] on span at bounding box center [511, 205] width 12 height 12
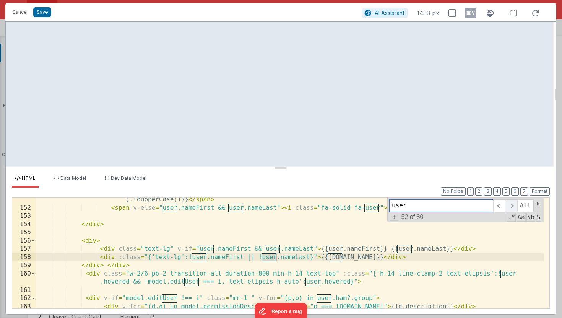
click at [510, 207] on span at bounding box center [511, 205] width 12 height 12
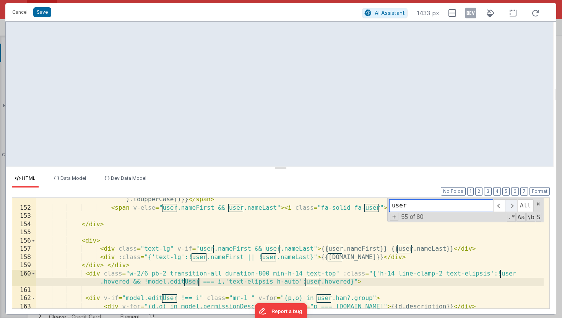
click at [510, 207] on span at bounding box center [511, 205] width 12 height 12
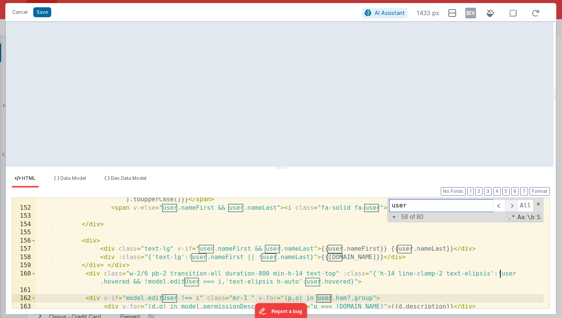
click at [510, 207] on span at bounding box center [511, 205] width 12 height 12
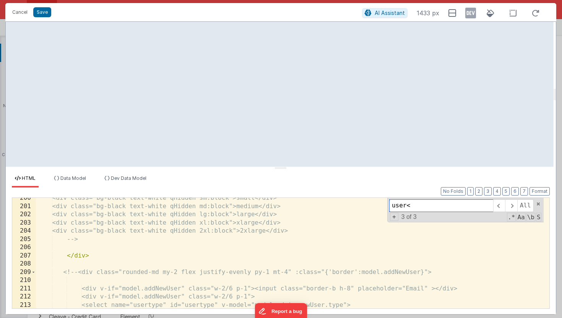
scroll to position [1999, 0]
drag, startPoint x: 421, startPoint y: 208, endPoint x: 376, endPoint y: 199, distance: 45.7
click at [376, 199] on div "<div class="bg-black text-white qHidden sm:block">small</div> <div class="bg-bl…" at bounding box center [290, 253] width 508 height 110
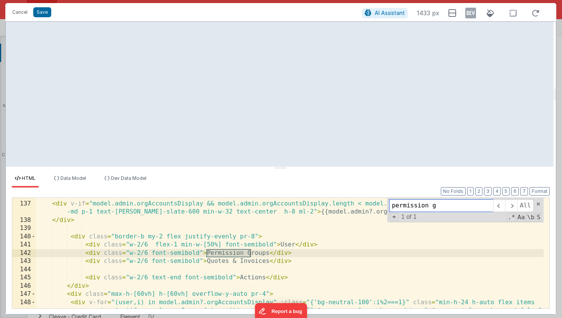
scroll to position [1375, 0]
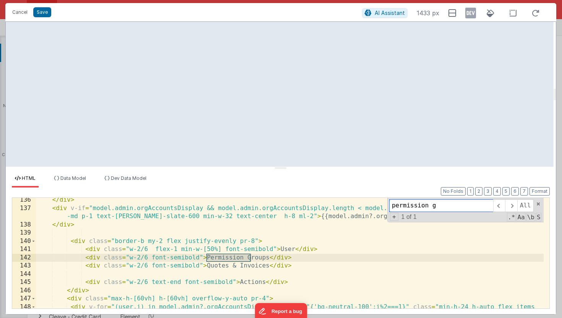
type input "permission g"
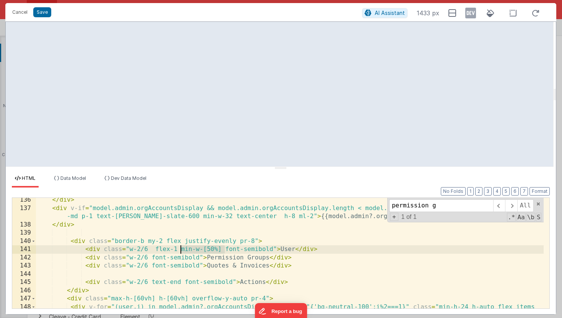
drag, startPoint x: 225, startPoint y: 249, endPoint x: 180, endPoint y: 248, distance: 44.7
click at [180, 248] on div "</ div > < div v-if = "model.admin.orgAccountsDisplay && model.admin.orgAccount…" at bounding box center [290, 267] width 508 height 143
click at [157, 276] on div "</ div > < div v-if = "model.admin.orgAccountsDisplay && model.admin.orgAccount…" at bounding box center [290, 267] width 508 height 143
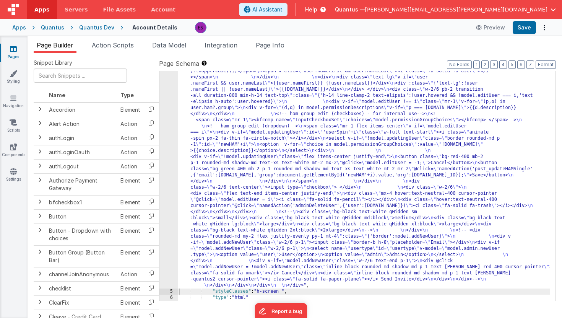
click at [192, 114] on div ""html" : "<div class= \" z-40 flex flex-wrap overflow-scroll no-scrollbar \" > …" at bounding box center [364, 54] width 372 height 939
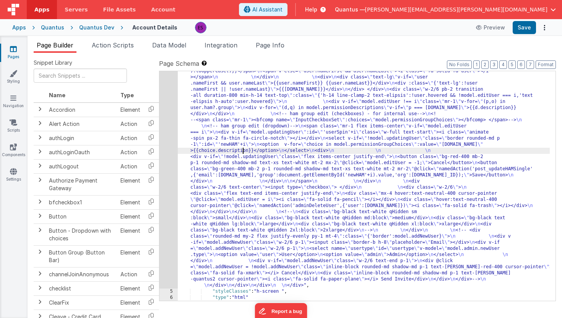
click at [244, 148] on div ""html" : "<div class= \" z-40 flex flex-wrap overflow-scroll no-scrollbar \" > …" at bounding box center [364, 54] width 372 height 939
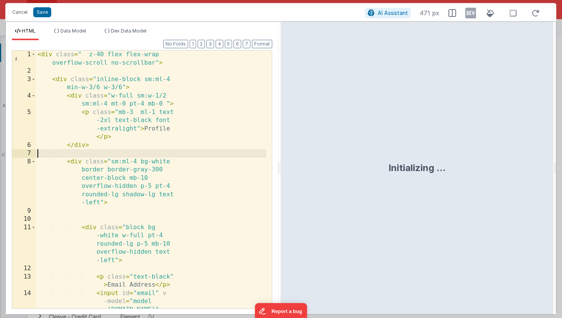
click at [197, 152] on div "< div class = " z-40 flex flex-wrap overflow-scroll no-scrollbar" > < div class…" at bounding box center [151, 236] width 230 height 373
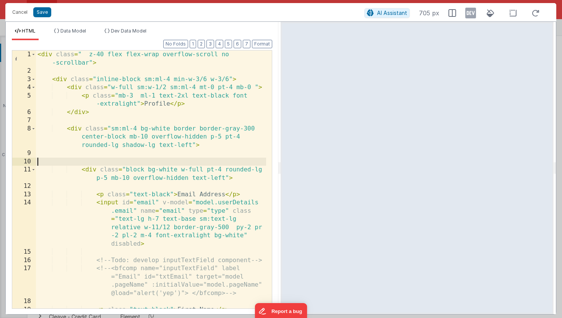
click at [128, 162] on div "< div class = " z-40 flex flex-wrap overflow-scroll no -scrollbar" > < div clas…" at bounding box center [151, 216] width 230 height 332
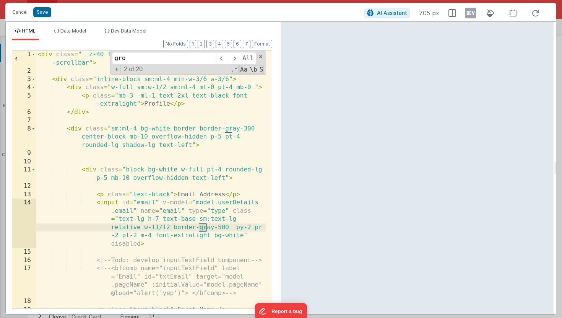
scroll to position [1129, 0]
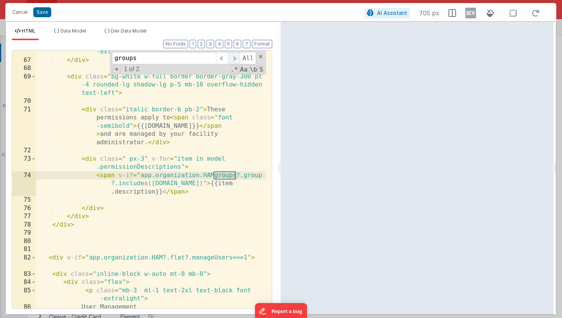
type input "groups"
click at [232, 58] on span at bounding box center [234, 58] width 12 height 12
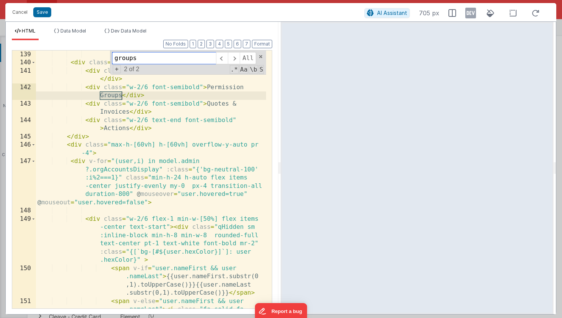
scroll to position [2216, 0]
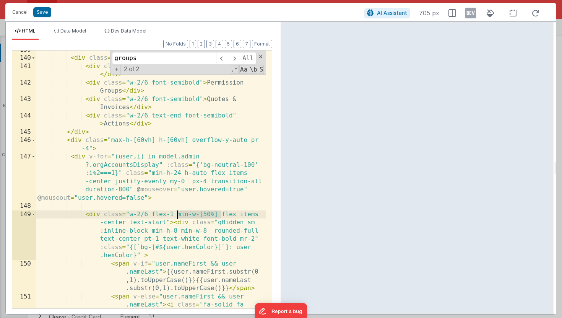
drag, startPoint x: 221, startPoint y: 214, endPoint x: 175, endPoint y: 214, distance: 45.9
click at [175, 214] on div "< div class = "border-b my-2 flex justify-evenly pr-8" > < div class = "w-2/6 f…" at bounding box center [151, 191] width 230 height 291
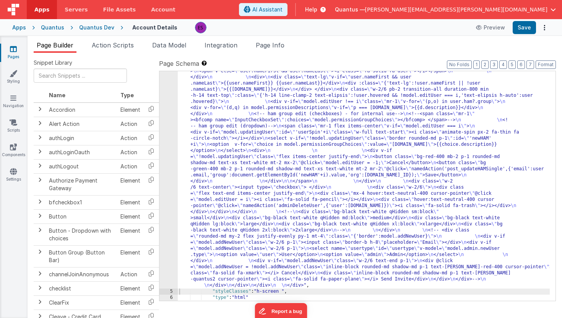
click at [88, 28] on div "Quantus Dev" at bounding box center [96, 28] width 35 height 8
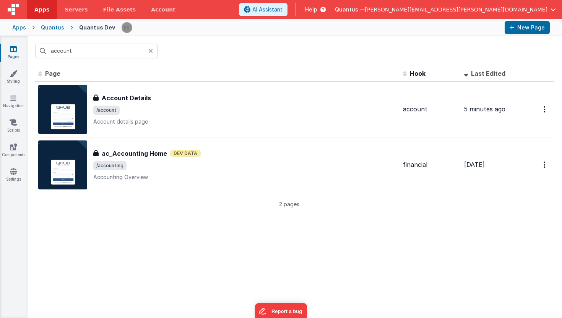
click at [151, 52] on icon at bounding box center [150, 51] width 5 height 6
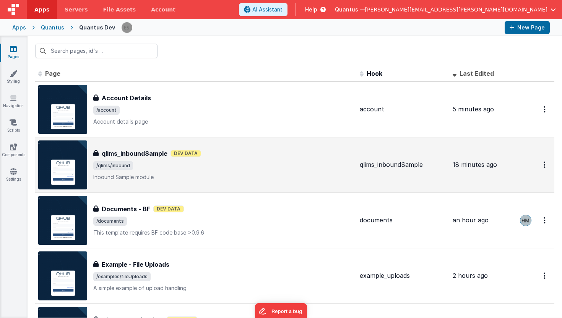
click at [74, 163] on img at bounding box center [62, 164] width 49 height 49
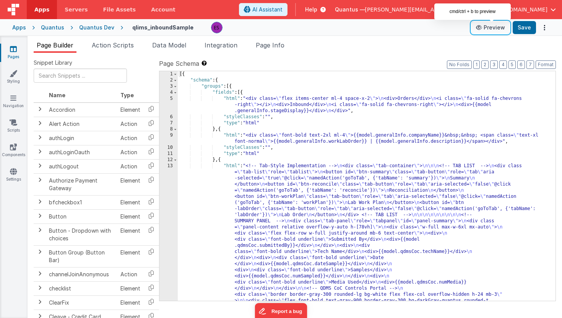
click at [482, 29] on icon at bounding box center [480, 27] width 8 height 5
